Goal: Navigation & Orientation: Go to known website

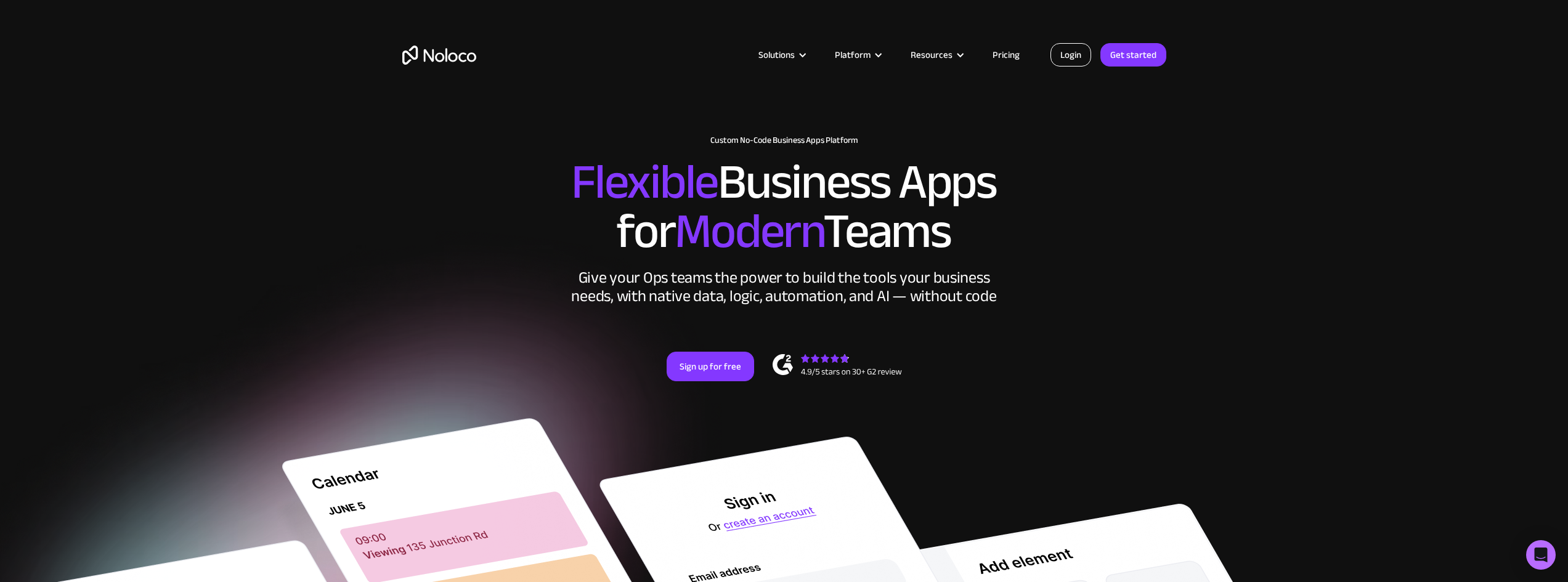
click at [1073, 60] on link "Login" at bounding box center [1071, 54] width 41 height 23
